Goal: Task Accomplishment & Management: Use online tool/utility

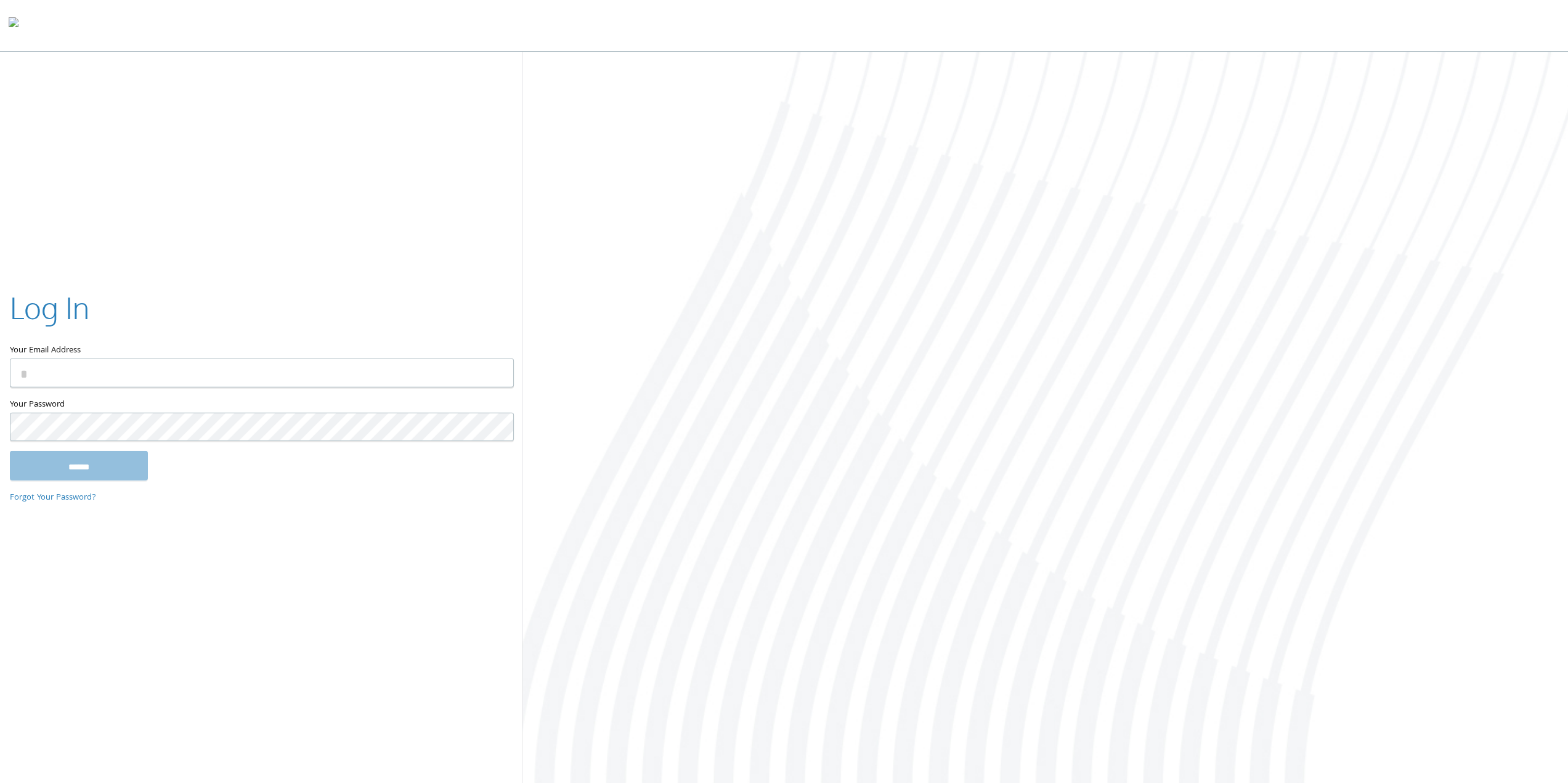
type input "**********"
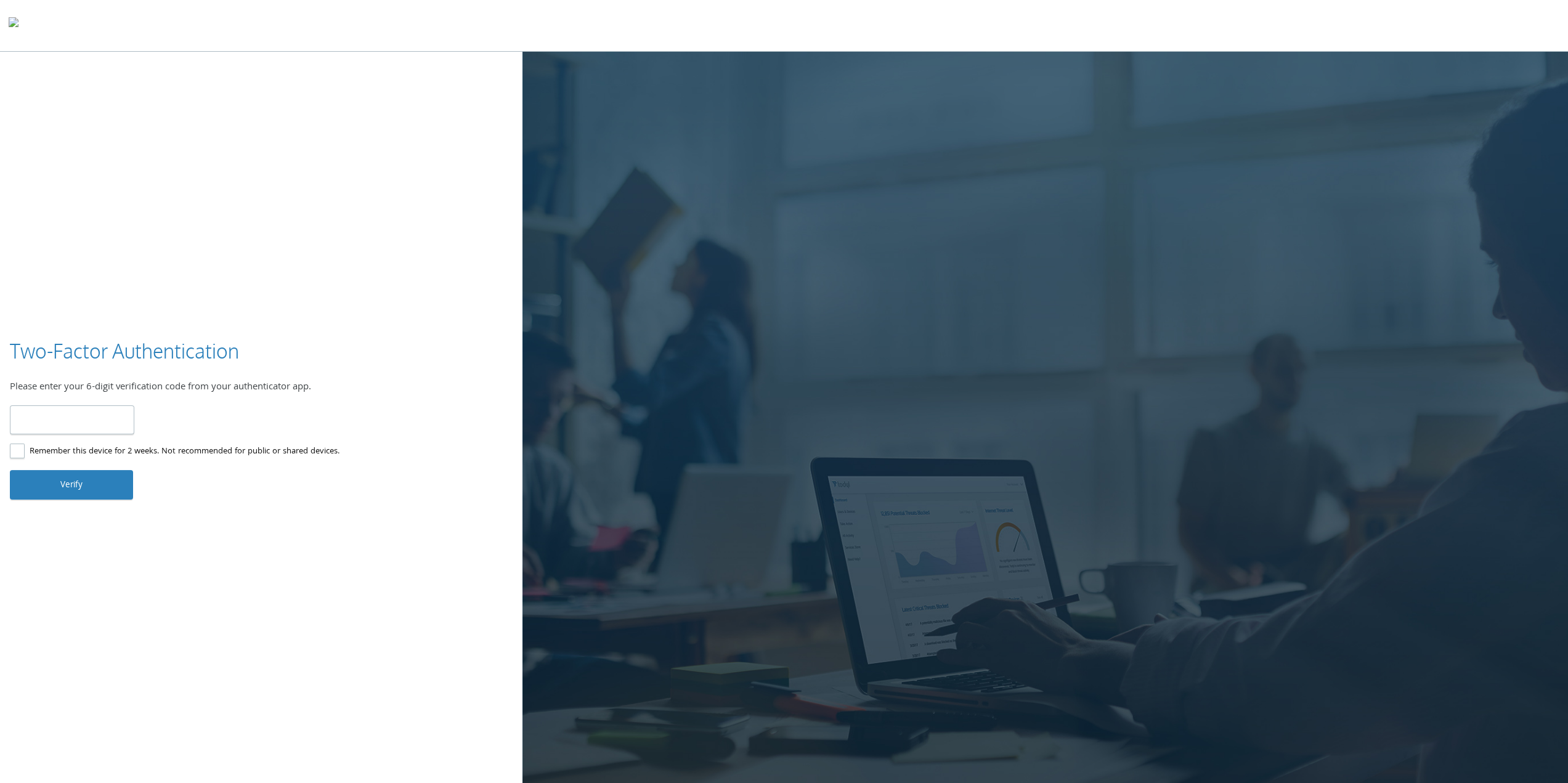
click at [96, 420] on input "number" at bounding box center [72, 419] width 125 height 29
type input "******"
